Goal: Transaction & Acquisition: Purchase product/service

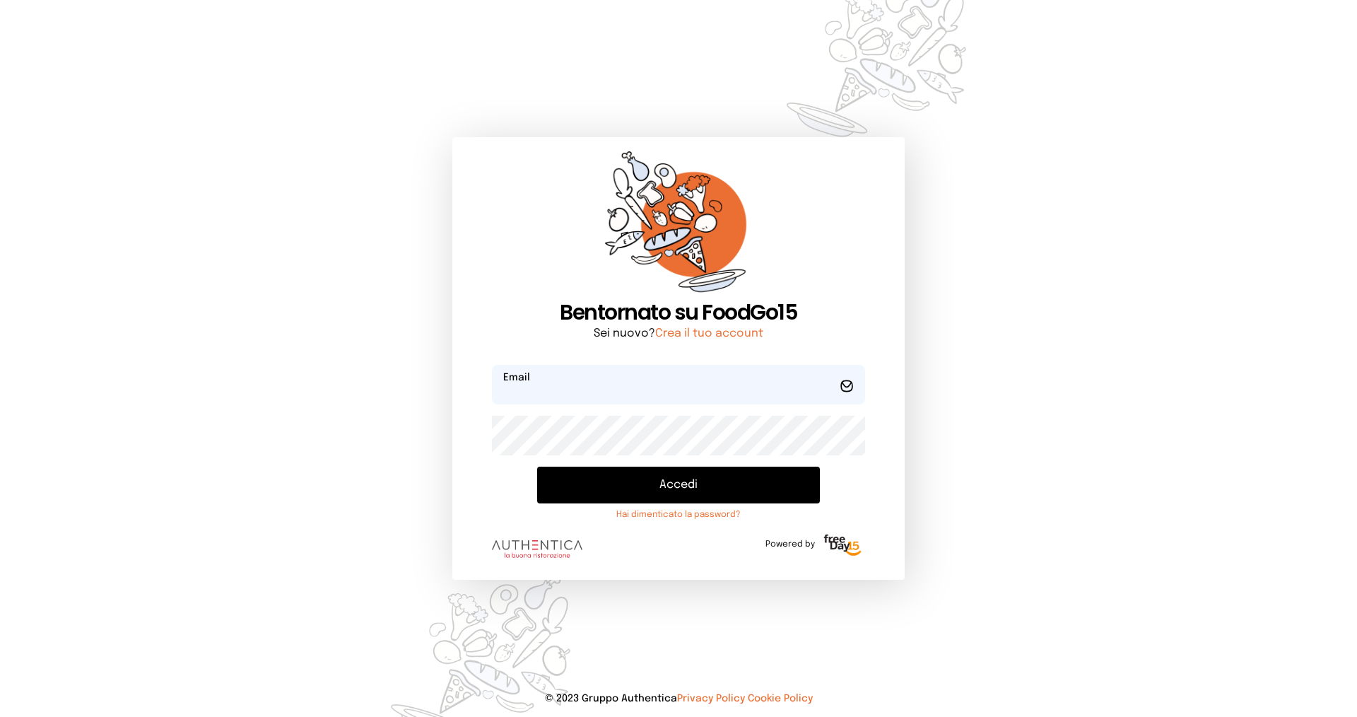
type input "**********"
click at [634, 477] on button "Accedi" at bounding box center [678, 484] width 283 height 37
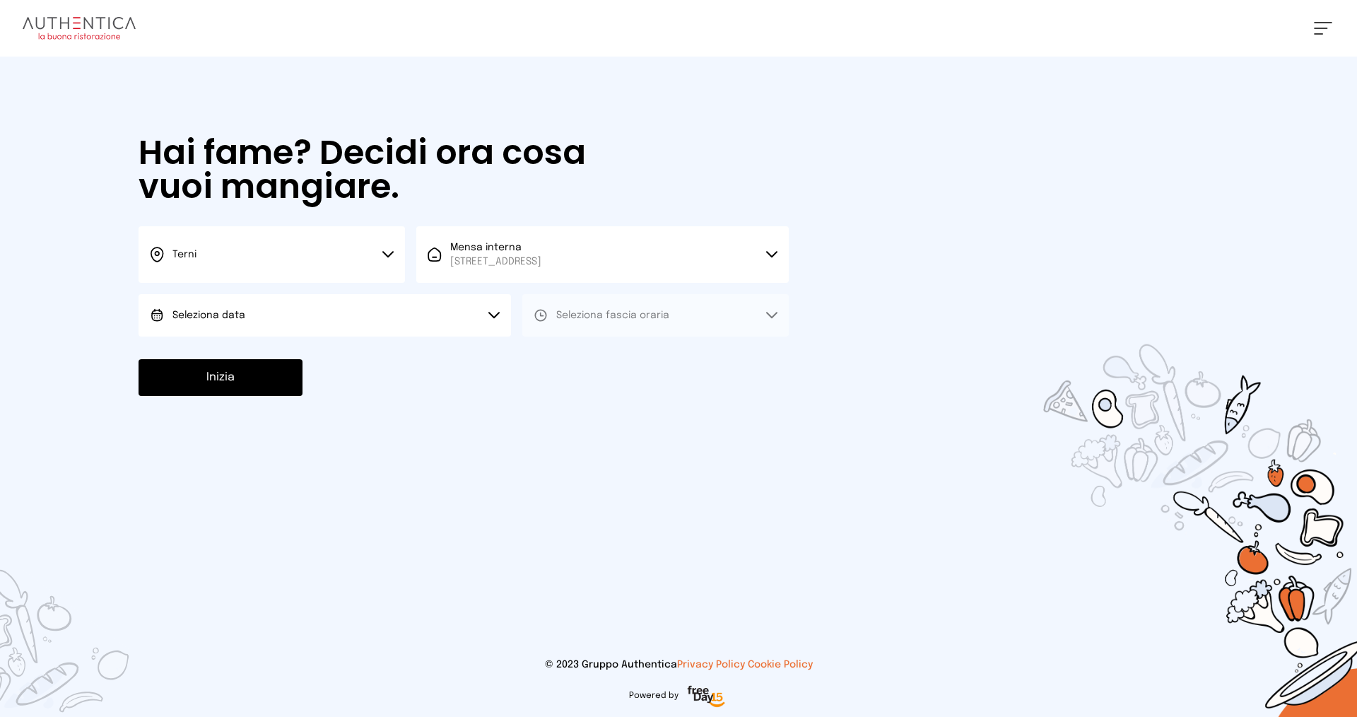
click at [425, 310] on button "Seleziona data" at bounding box center [325, 315] width 372 height 42
click at [390, 341] on li "[DATE], [DATE]" at bounding box center [325, 354] width 372 height 37
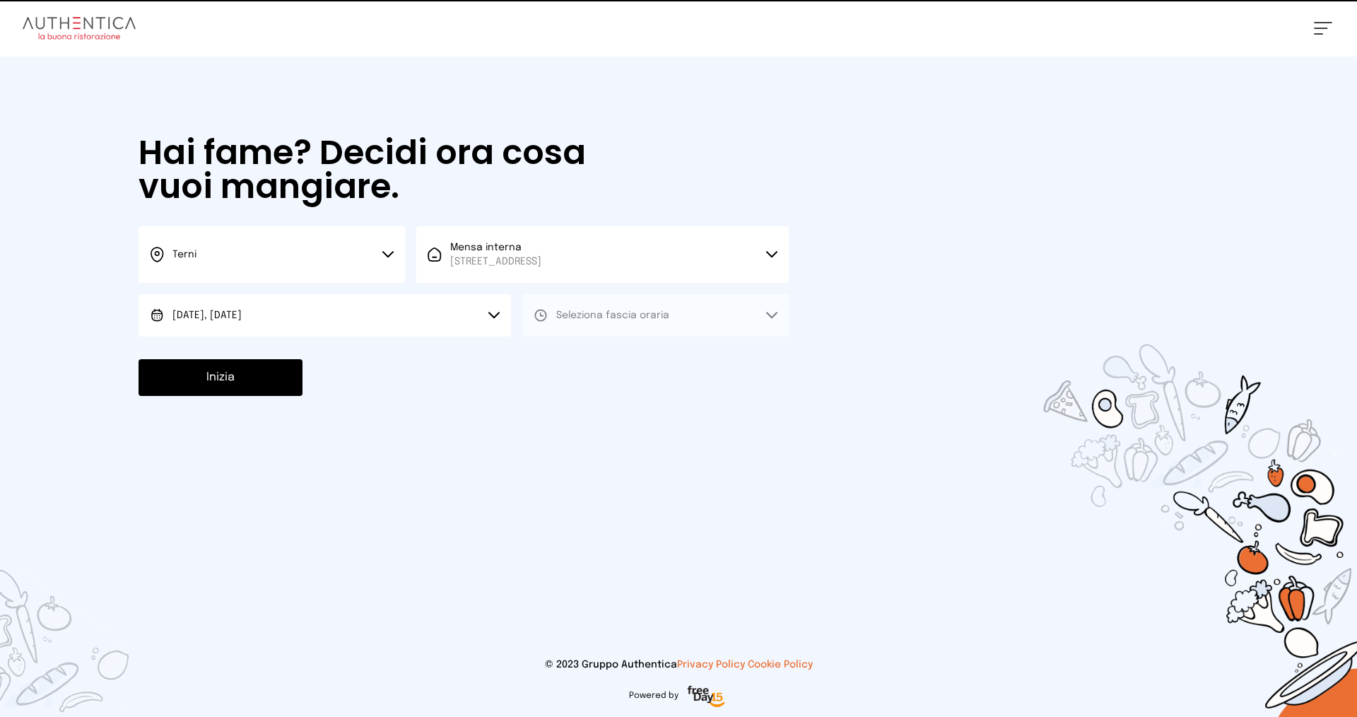
click at [599, 329] on button "Seleziona fascia oraria" at bounding box center [655, 315] width 266 height 42
click at [574, 364] on li "Pranzo" at bounding box center [655, 354] width 266 height 37
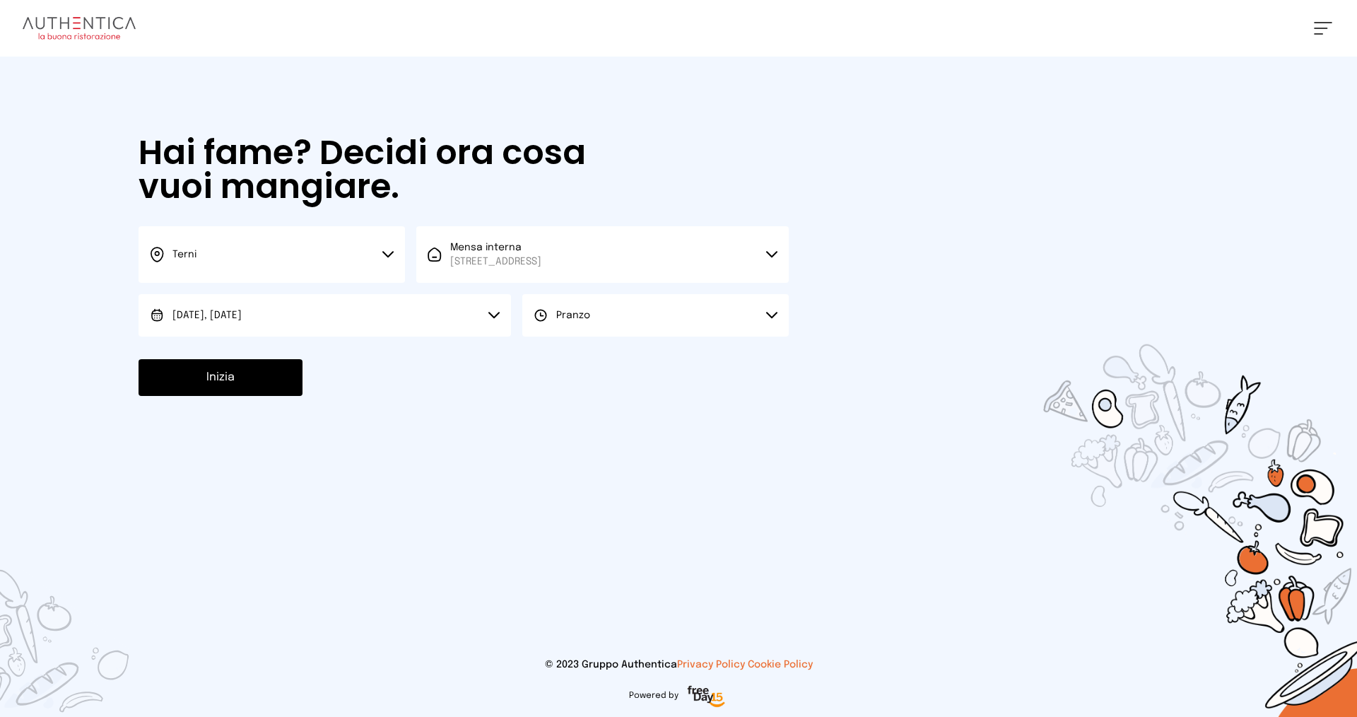
click at [218, 372] on button "Inizia" at bounding box center [221, 377] width 164 height 37
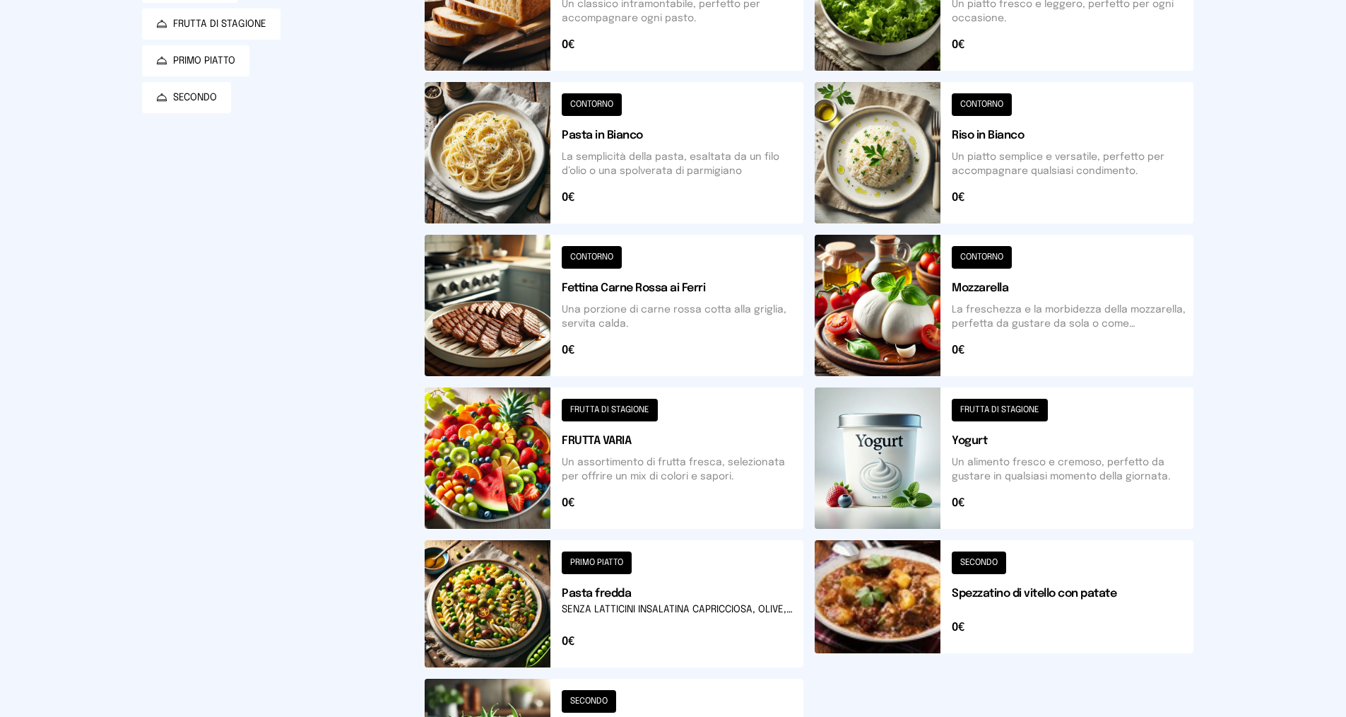
scroll to position [283, 0]
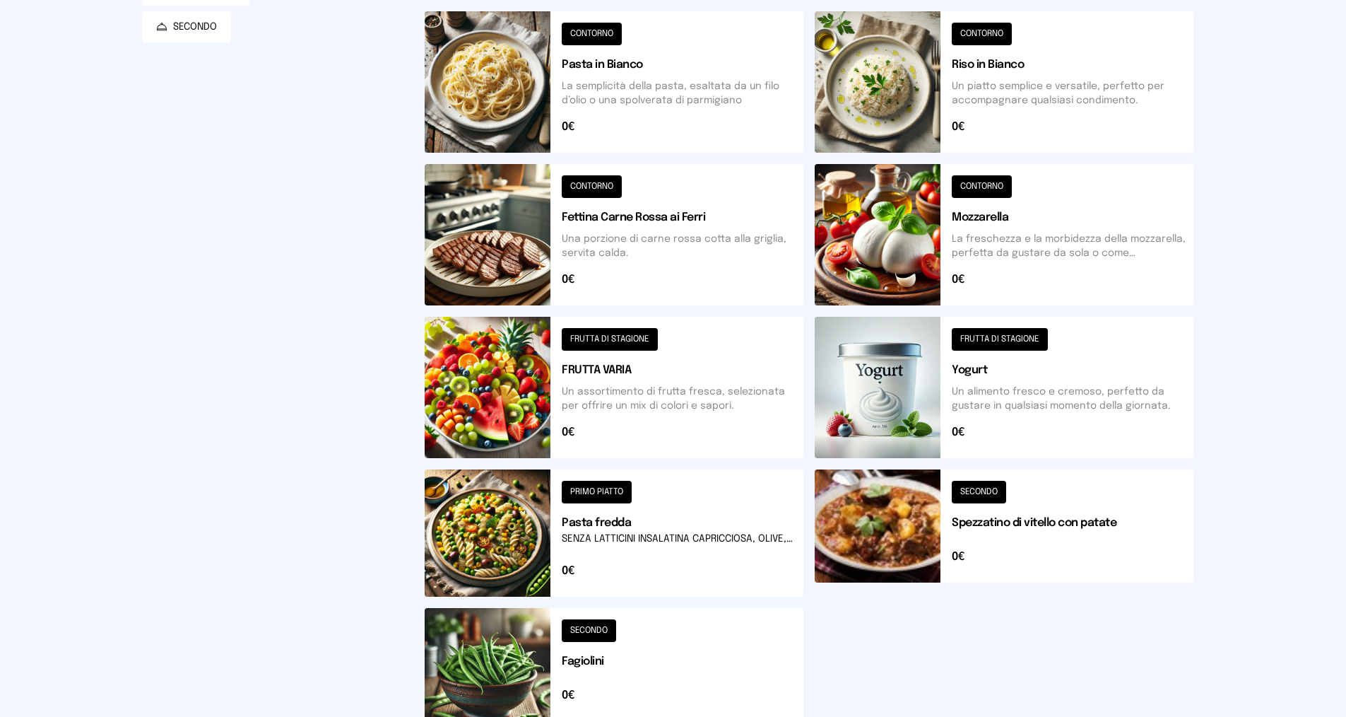
click at [675, 231] on button at bounding box center [614, 234] width 379 height 141
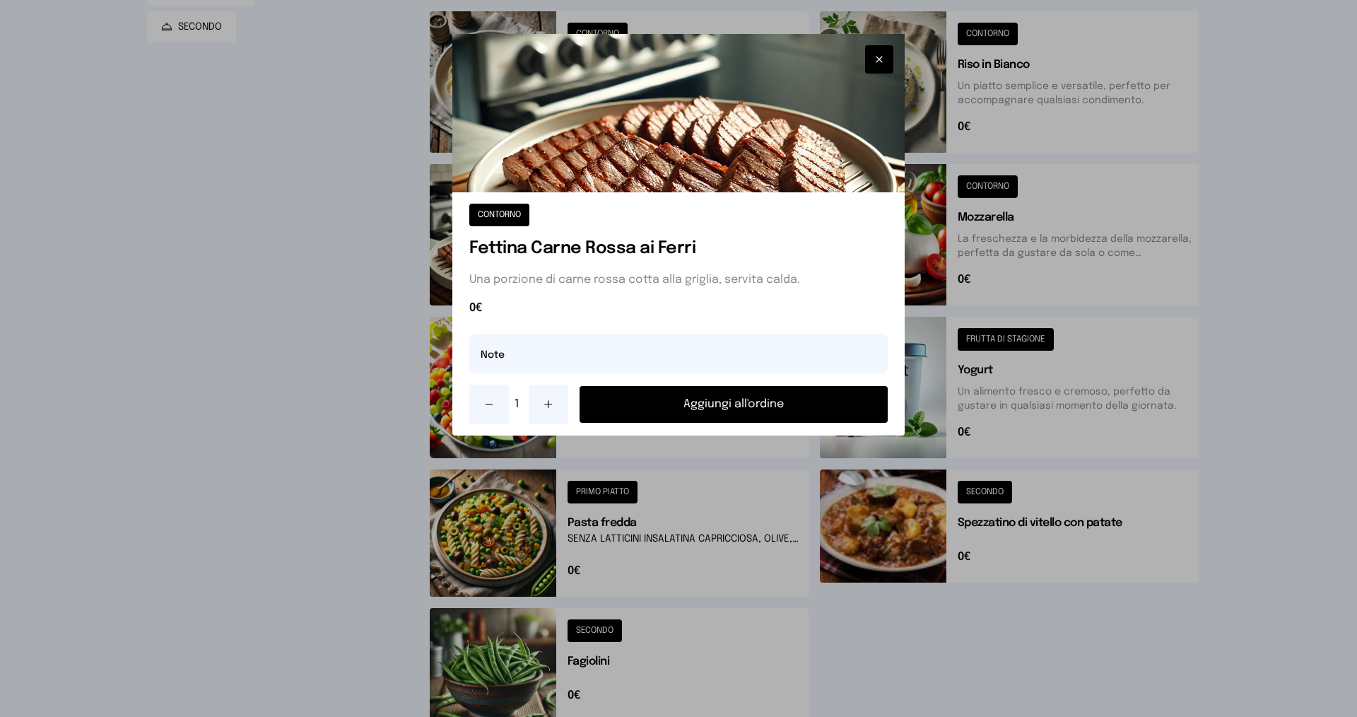
click at [667, 408] on button "Aggiungi all'ordine" at bounding box center [734, 404] width 308 height 37
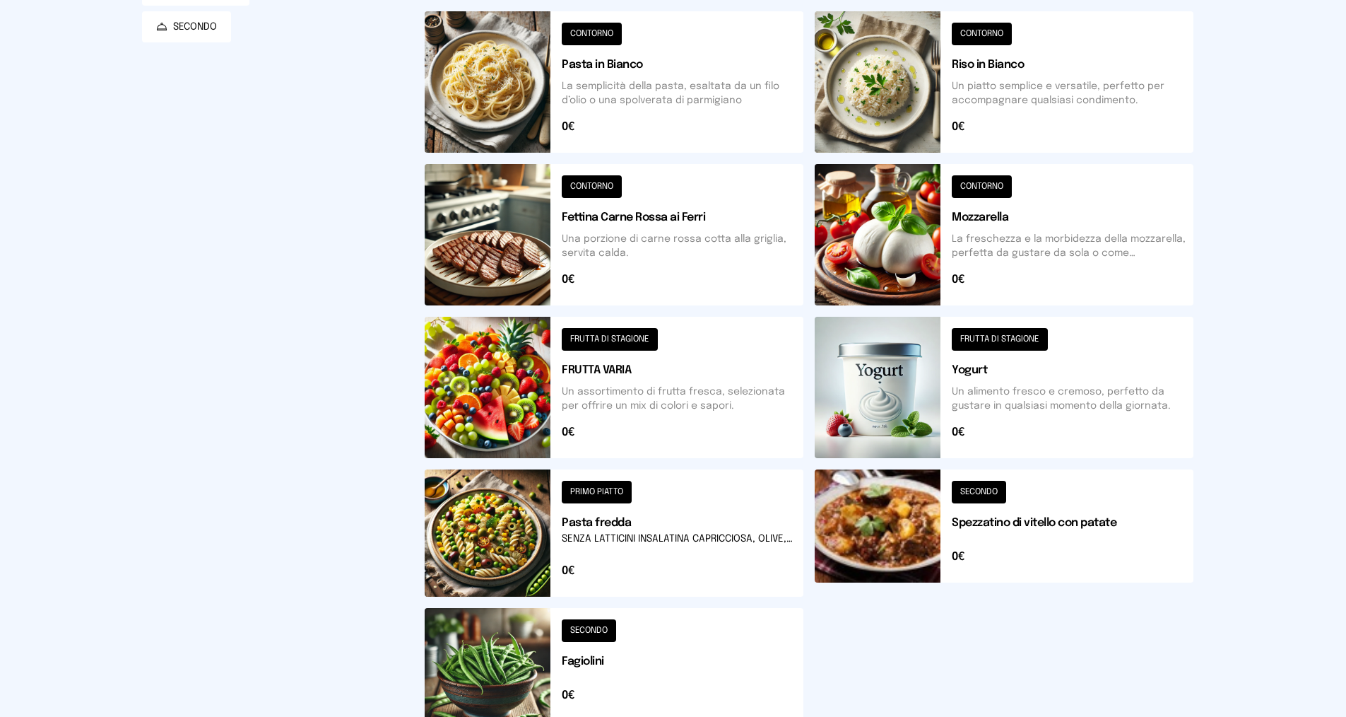
click at [644, 634] on button at bounding box center [614, 671] width 379 height 127
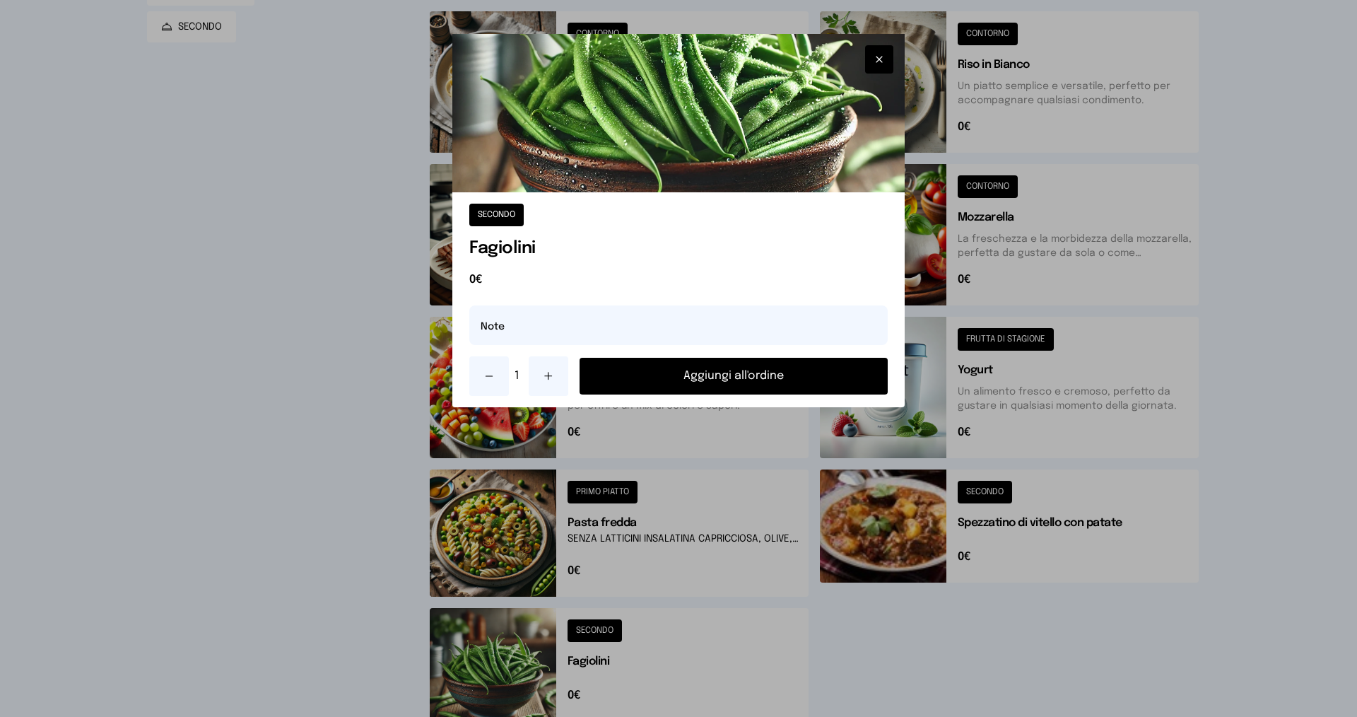
click at [551, 377] on icon at bounding box center [548, 375] width 11 height 11
click at [680, 378] on button "Aggiungi all'ordine" at bounding box center [734, 376] width 308 height 37
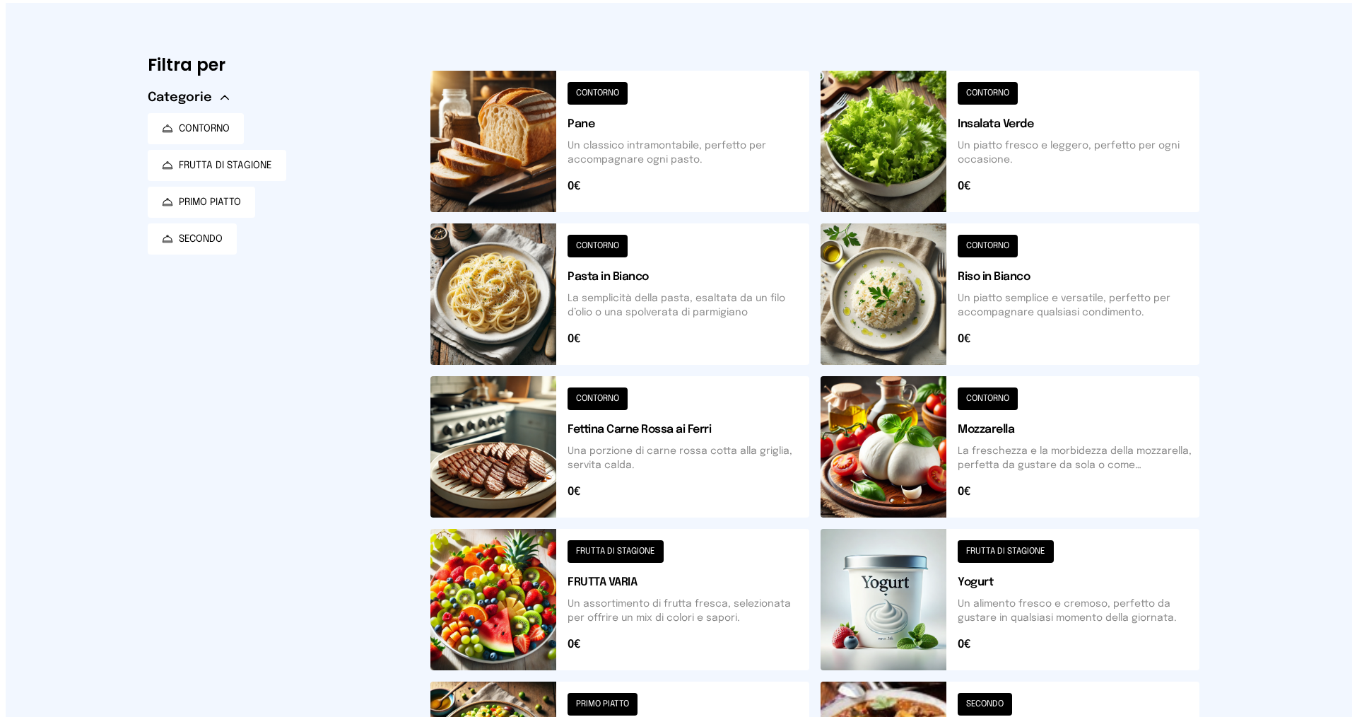
scroll to position [0, 0]
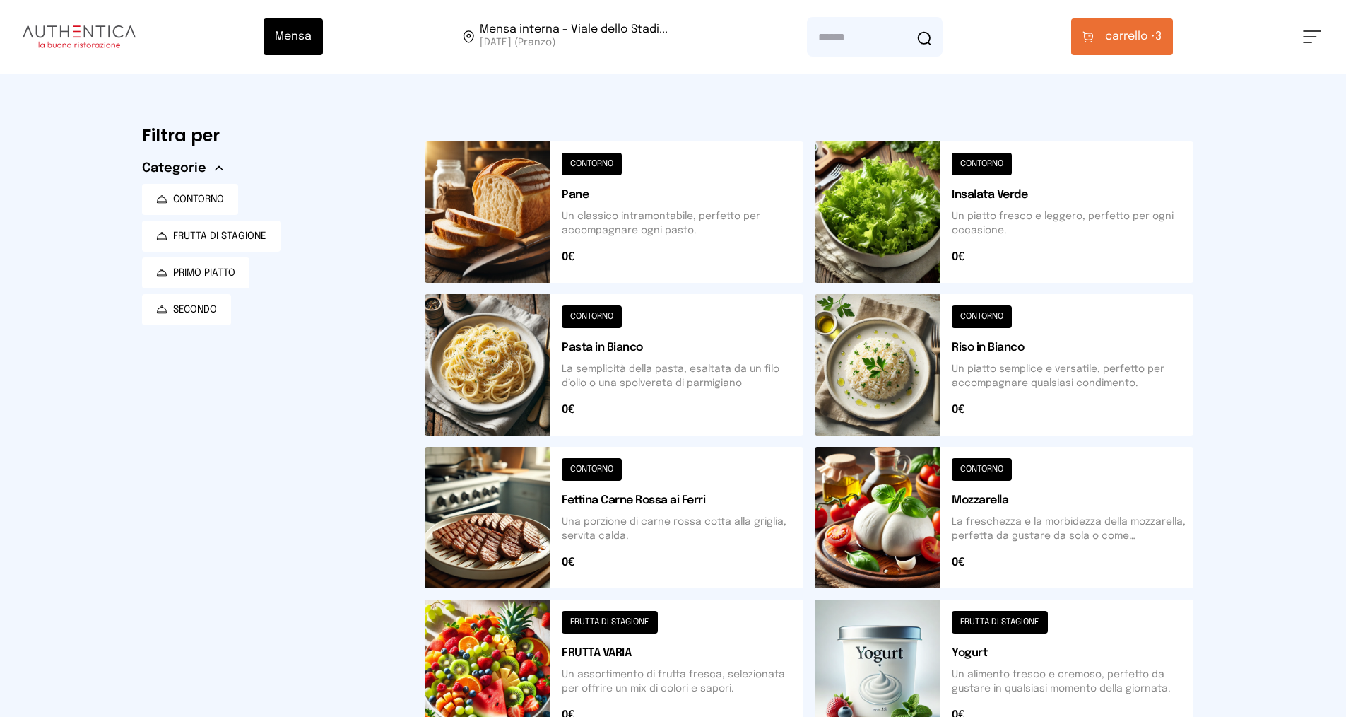
click at [1117, 44] on span "carrello •" at bounding box center [1130, 36] width 50 height 17
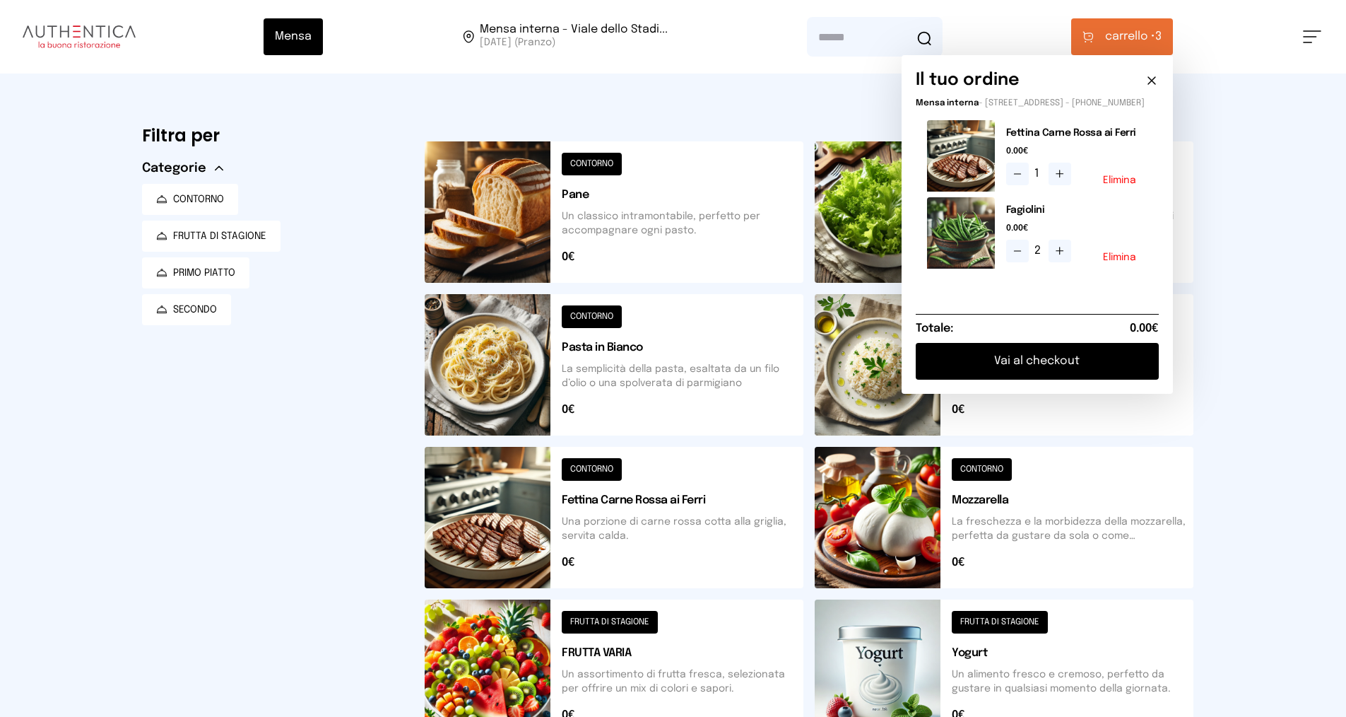
click at [630, 656] on button at bounding box center [614, 669] width 379 height 141
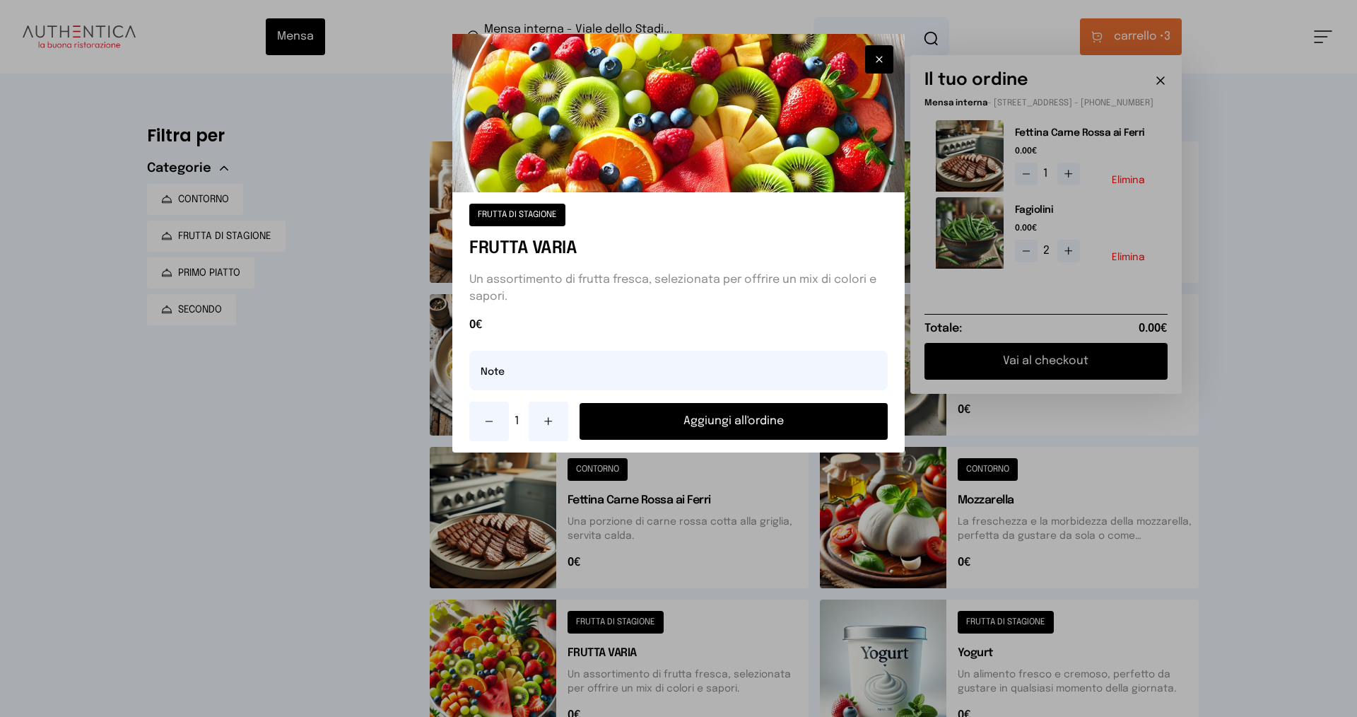
click at [689, 411] on button "Aggiungi all'ordine" at bounding box center [734, 421] width 308 height 37
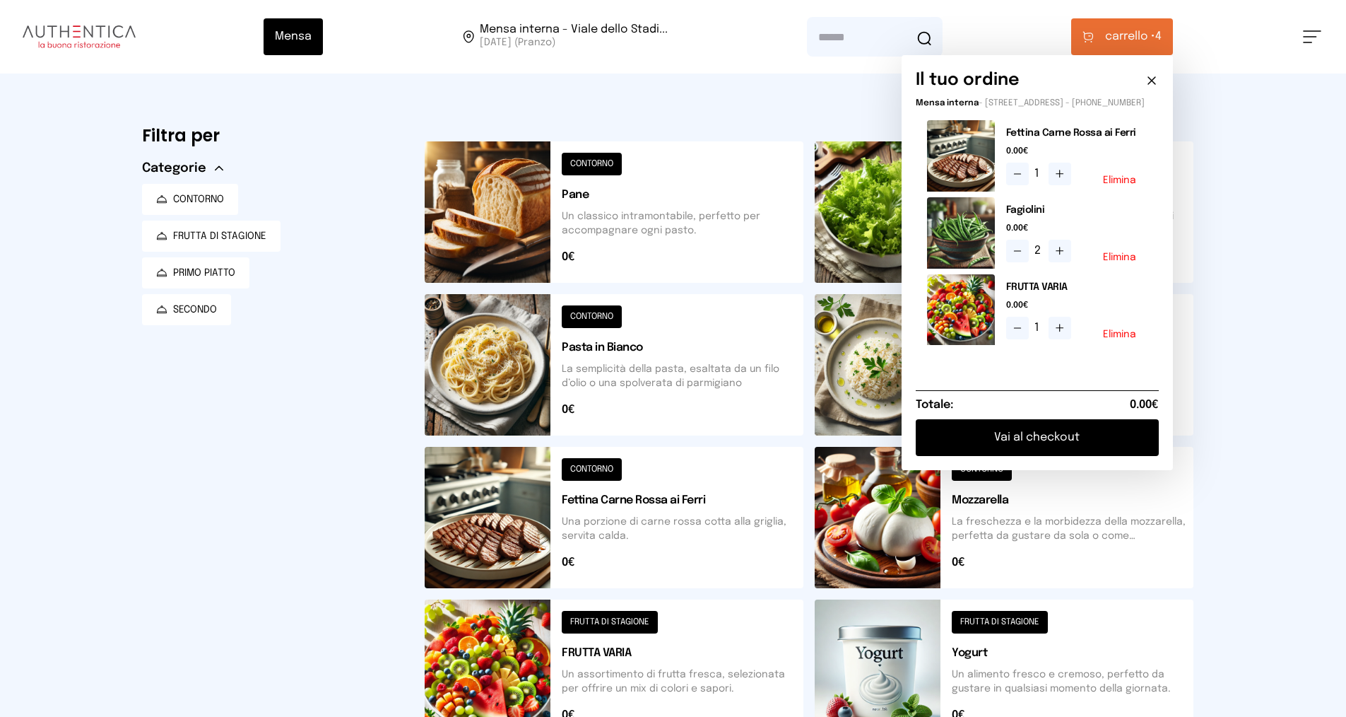
click at [1063, 327] on icon at bounding box center [1059, 327] width 7 height 0
click at [1023, 333] on icon at bounding box center [1017, 327] width 11 height 11
click at [1040, 449] on button "Vai al checkout" at bounding box center [1037, 437] width 243 height 37
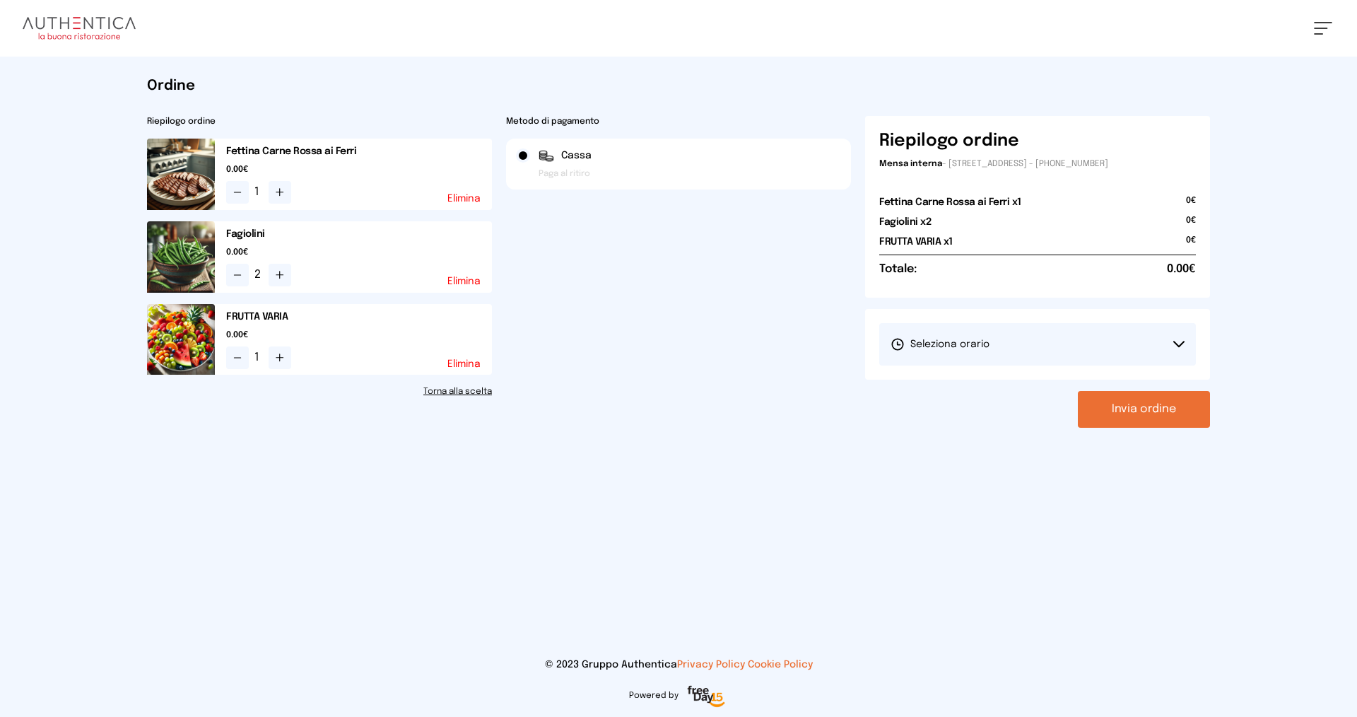
click at [990, 347] on button "Seleziona orario" at bounding box center [1037, 344] width 317 height 42
click at [1004, 380] on li "1° Turno (13:00 - 15:00)" at bounding box center [1037, 383] width 317 height 37
click at [1078, 408] on div "Invia ordine" at bounding box center [1037, 409] width 345 height 37
click at [1096, 409] on button "Invia ordine" at bounding box center [1144, 409] width 132 height 37
